Goal: Task Accomplishment & Management: Use online tool/utility

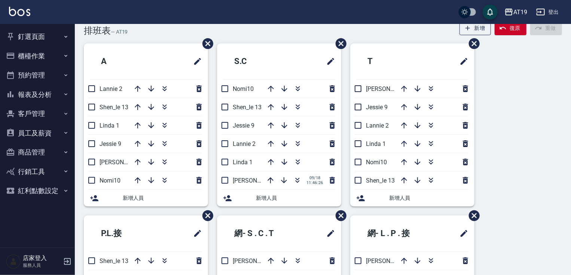
scroll to position [30, 0]
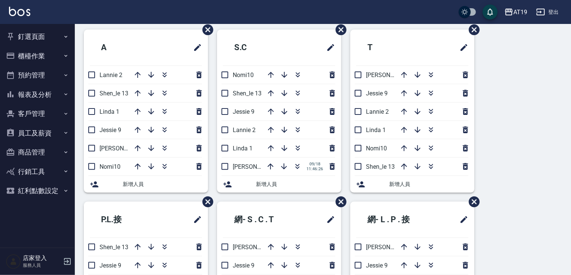
click at [44, 36] on button "釘選頁面" at bounding box center [37, 36] width 69 height 19
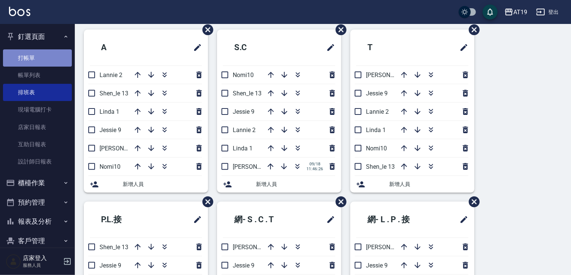
click at [42, 55] on link "打帳單" at bounding box center [37, 57] width 69 height 17
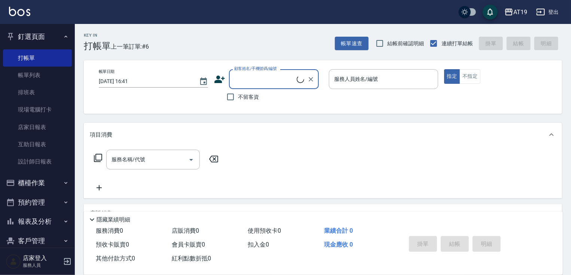
drag, startPoint x: 253, startPoint y: 86, endPoint x: 269, endPoint y: 57, distance: 33.7
click at [253, 86] on div "顧客姓名/手機號碼/編號" at bounding box center [274, 79] width 90 height 20
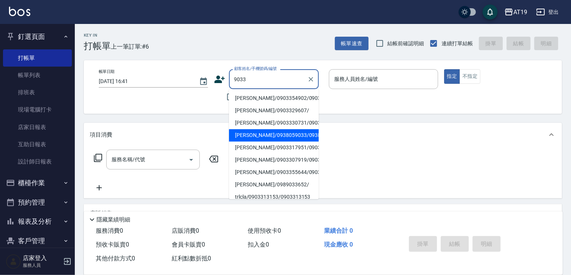
type input "[PERSON_NAME]/0938059033/0938059033"
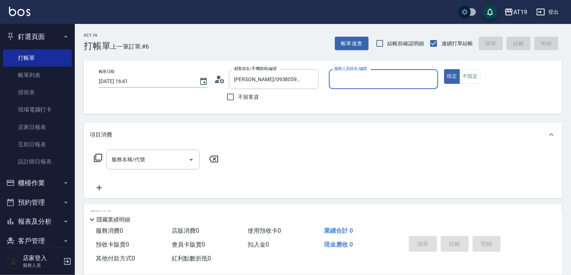
type input "Shen_le- 13"
click at [444, 69] on button "指定" at bounding box center [452, 76] width 16 height 15
type button "true"
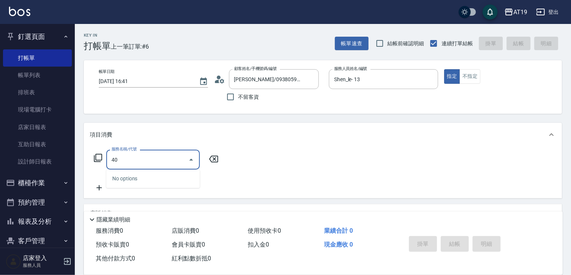
type input "401"
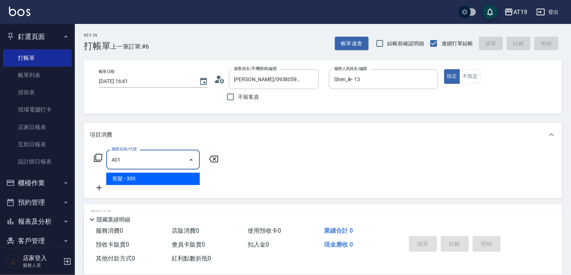
type input "30"
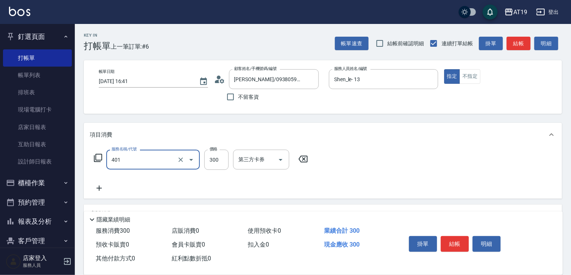
type input "剪髮(401)"
type input "0"
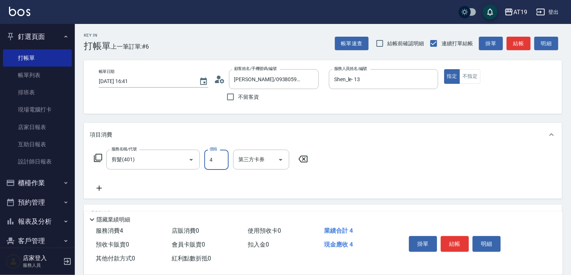
type input "40"
type input "400"
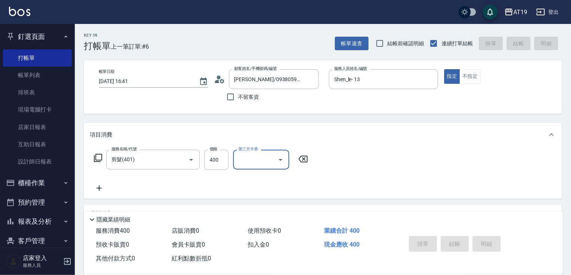
type input "0"
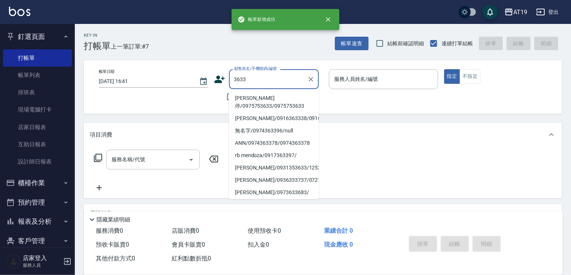
type input "[PERSON_NAME]停/0975753633/0975753633"
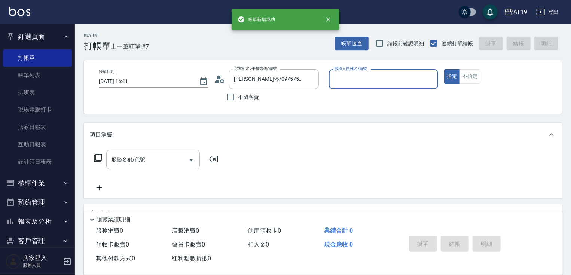
type input "[PERSON_NAME]- 9"
click at [444, 69] on button "指定" at bounding box center [452, 76] width 16 height 15
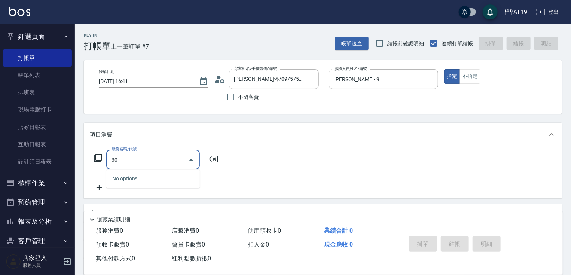
type input "301"
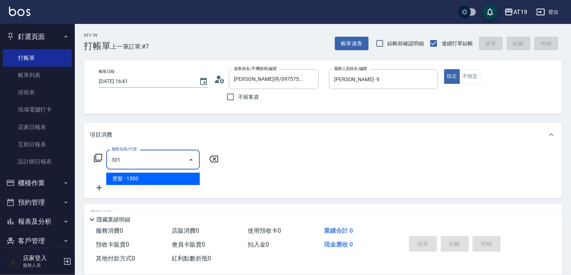
type input "150"
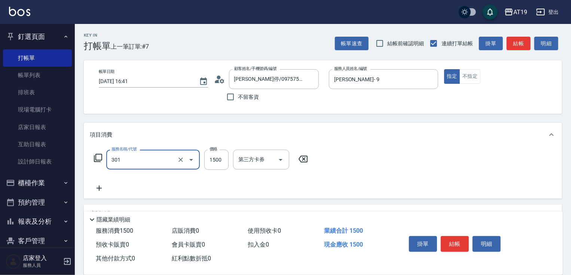
type input "燙髮(301)"
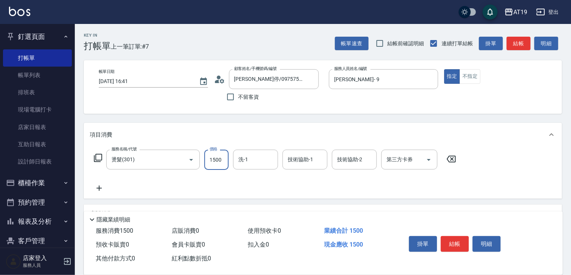
type input "0"
type input "18"
type input "10"
type input "188"
type input "180"
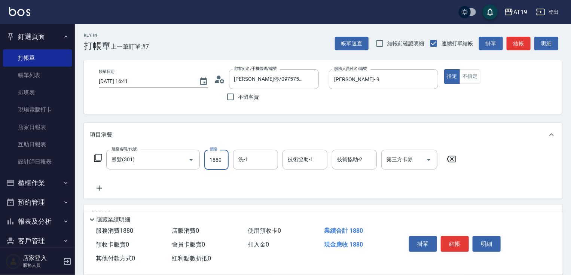
type input "1880"
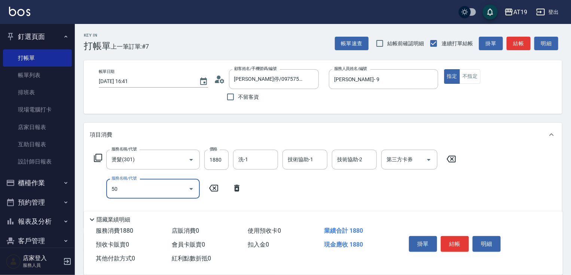
type input "501"
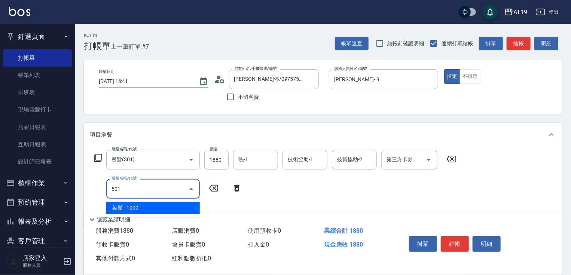
type input "280"
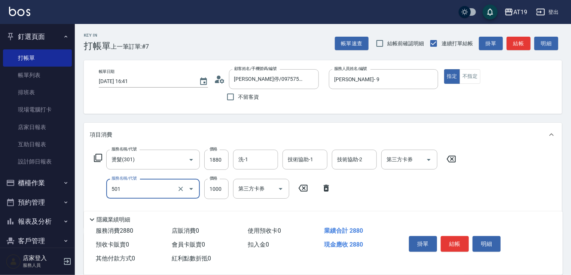
type input "染髮(501)"
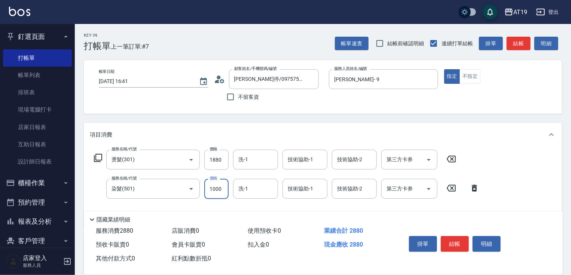
type input "1"
type input "180"
type input "159"
type input "200"
type input "1599"
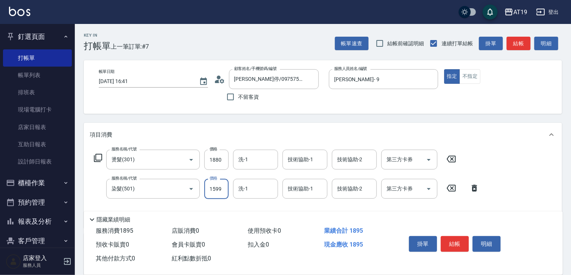
type input "340"
type input "1599"
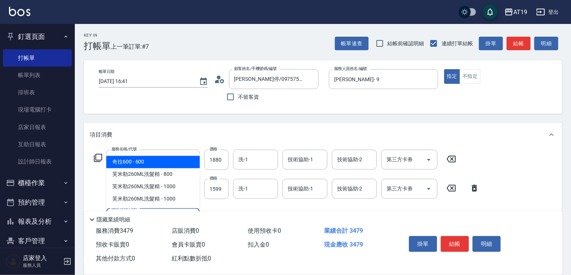
type input "601"
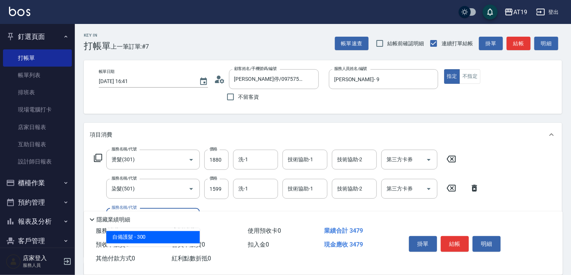
type input "370"
type input "自備護髮(601)"
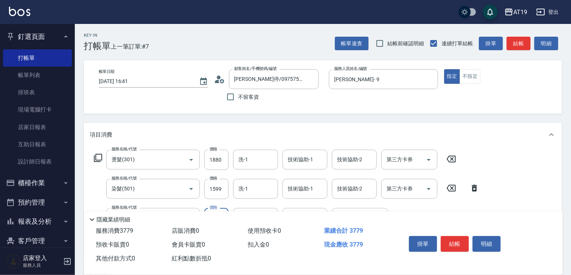
type input "1"
type input "340"
type input "100"
type input "440"
type input "1000"
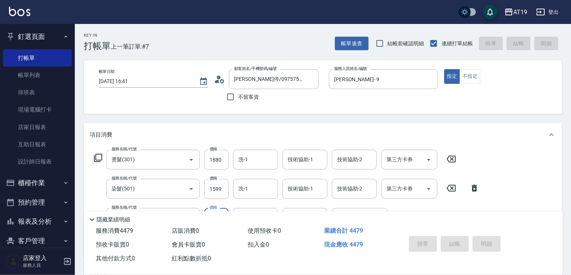
type input "0"
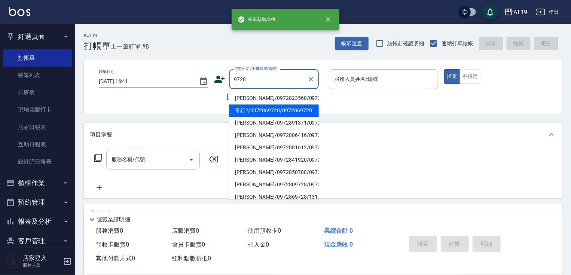
type input "常鈴?/0972869720/0972869720"
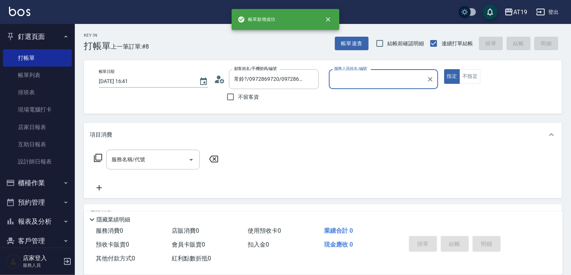
type input "Shen_le- 13"
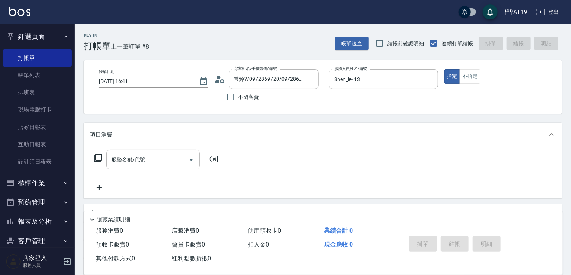
click at [220, 80] on icon at bounding box center [222, 81] width 4 height 4
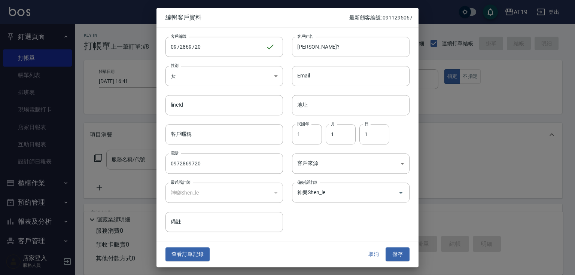
click at [306, 47] on input "[PERSON_NAME]?" at bounding box center [350, 47] width 117 height 20
type input "[PERSON_NAME]?"
drag, startPoint x: 397, startPoint y: 251, endPoint x: 391, endPoint y: 246, distance: 7.4
click at [397, 251] on button "儲存" at bounding box center [397, 255] width 24 height 14
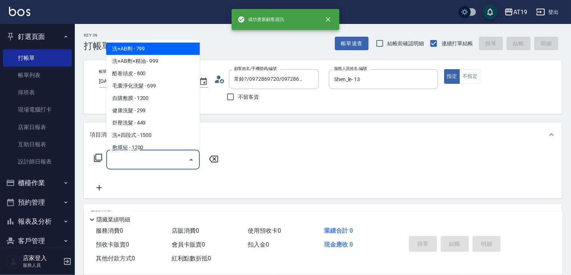
click at [122, 159] on div "服務名稱/代號 服務名稱/代號" at bounding box center [153, 160] width 94 height 20
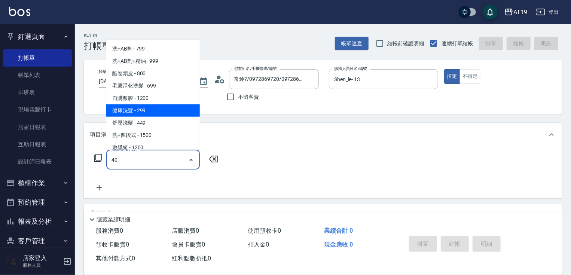
type input "401"
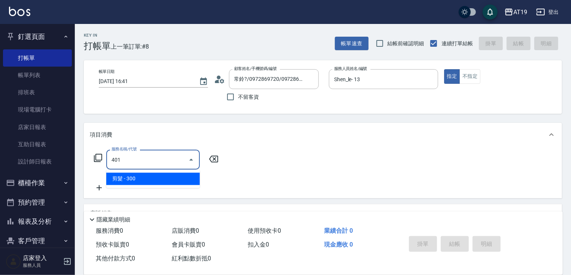
type input "30"
type input "剪髮(401)"
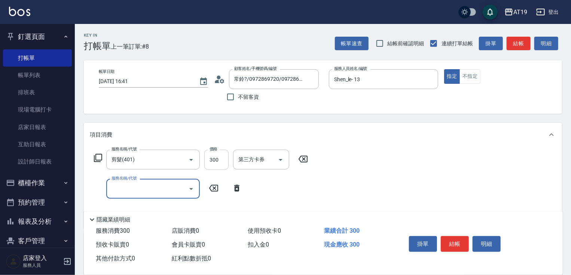
click at [207, 159] on input "300" at bounding box center [216, 160] width 24 height 20
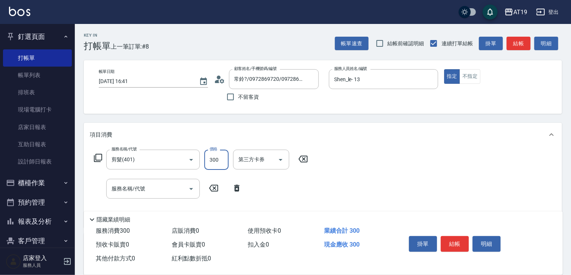
type input "0"
type input "400"
type input "40"
type input "400"
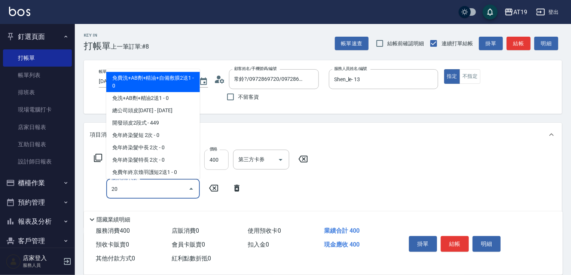
type input "201"
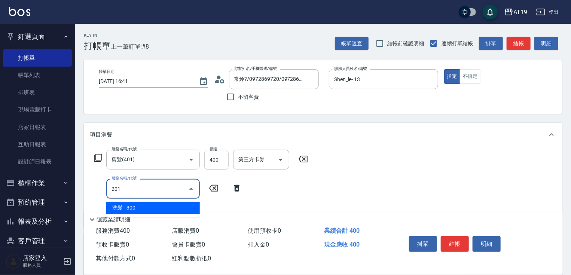
type input "70"
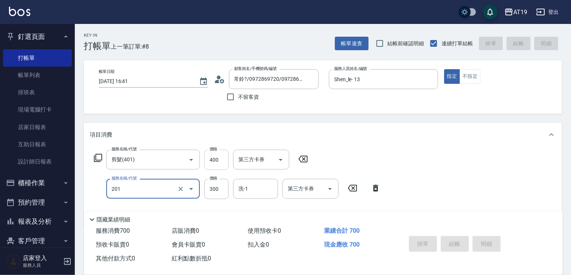
type input "[DATE] 16:42"
type input "0"
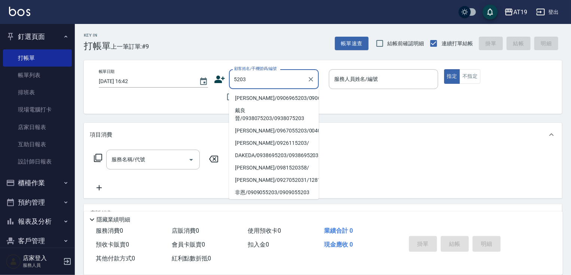
type input "[PERSON_NAME]/0906965203/0906965203"
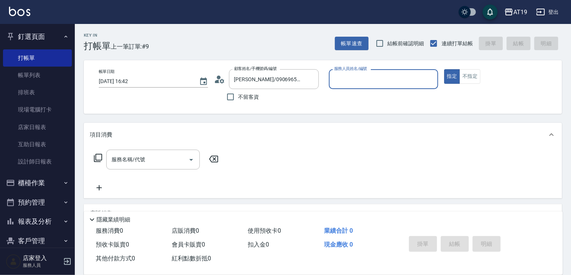
type input "Shen_le- 13"
click at [444, 69] on button "指定" at bounding box center [452, 76] width 16 height 15
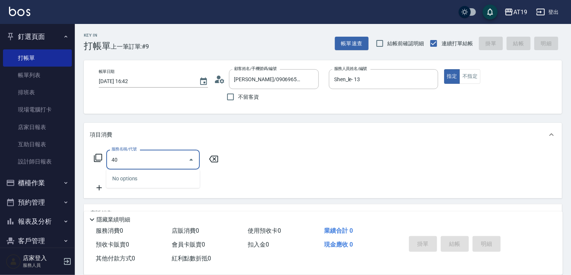
type input "401"
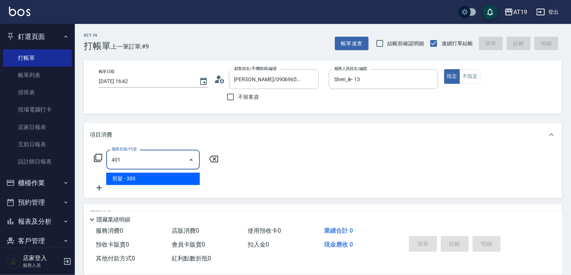
type input "30"
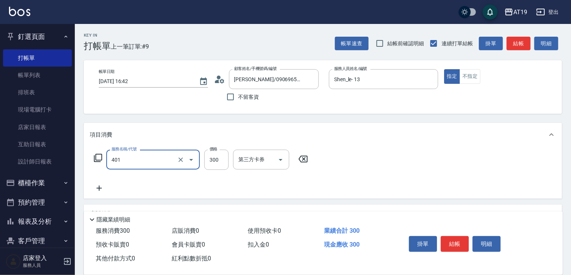
type input "剪髮(401)"
type input "3"
type input "0"
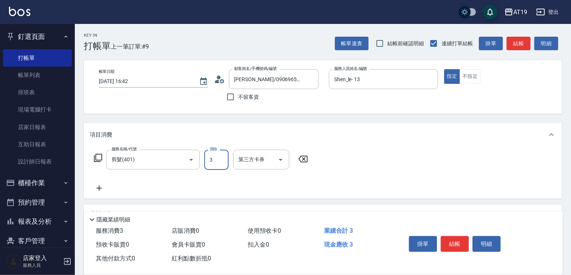
type input "35"
type input "30"
type input "350"
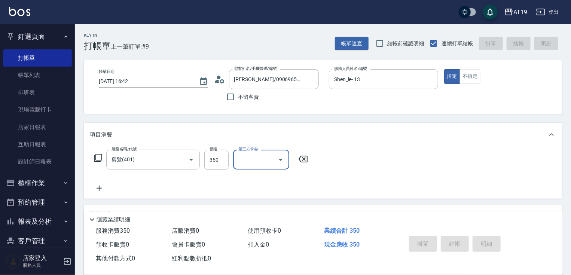
type input "0"
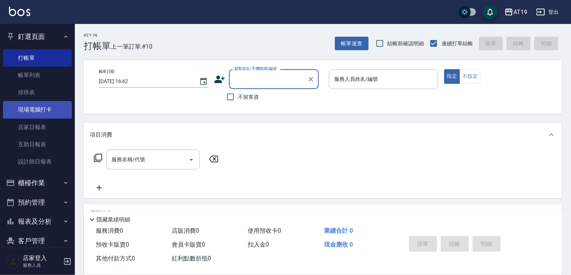
click at [37, 110] on link "現場電腦打卡" at bounding box center [37, 109] width 69 height 17
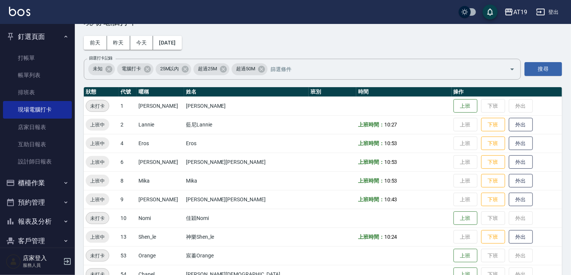
scroll to position [61, 0]
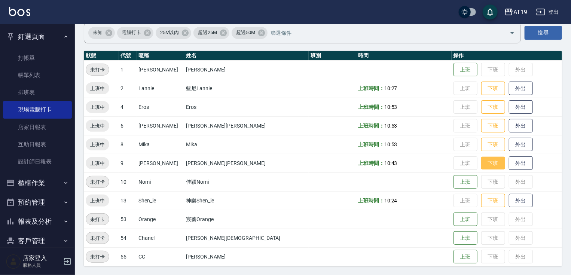
click at [481, 165] on button "下班" at bounding box center [493, 163] width 24 height 13
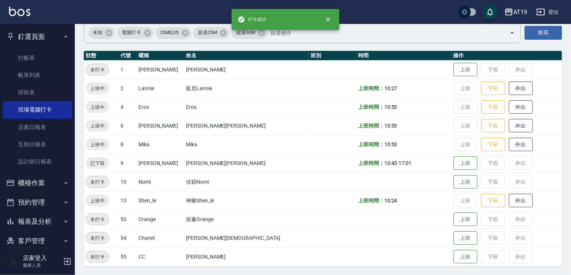
click at [359, 6] on div "AT19 登出" at bounding box center [285, 12] width 571 height 24
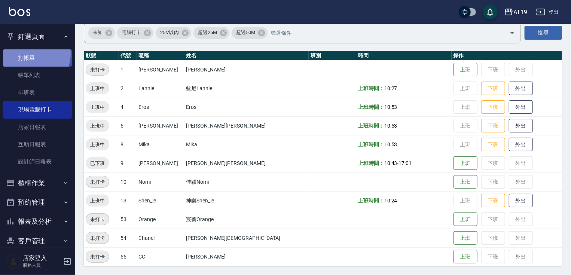
click at [31, 54] on link "打帳單" at bounding box center [37, 57] width 69 height 17
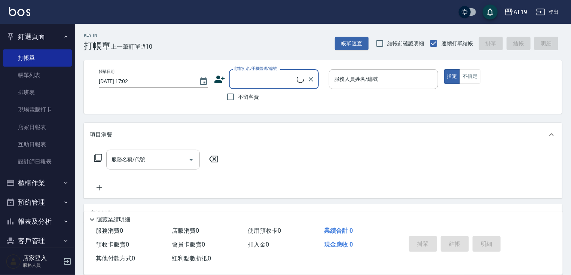
click at [279, 34] on div "Key In 打帳單 上一筆訂單:#10 帳單速查 結帳前確認明細 連續打單結帳 掛單 結帳 明細" at bounding box center [318, 37] width 487 height 27
